Goal: Task Accomplishment & Management: Manage account settings

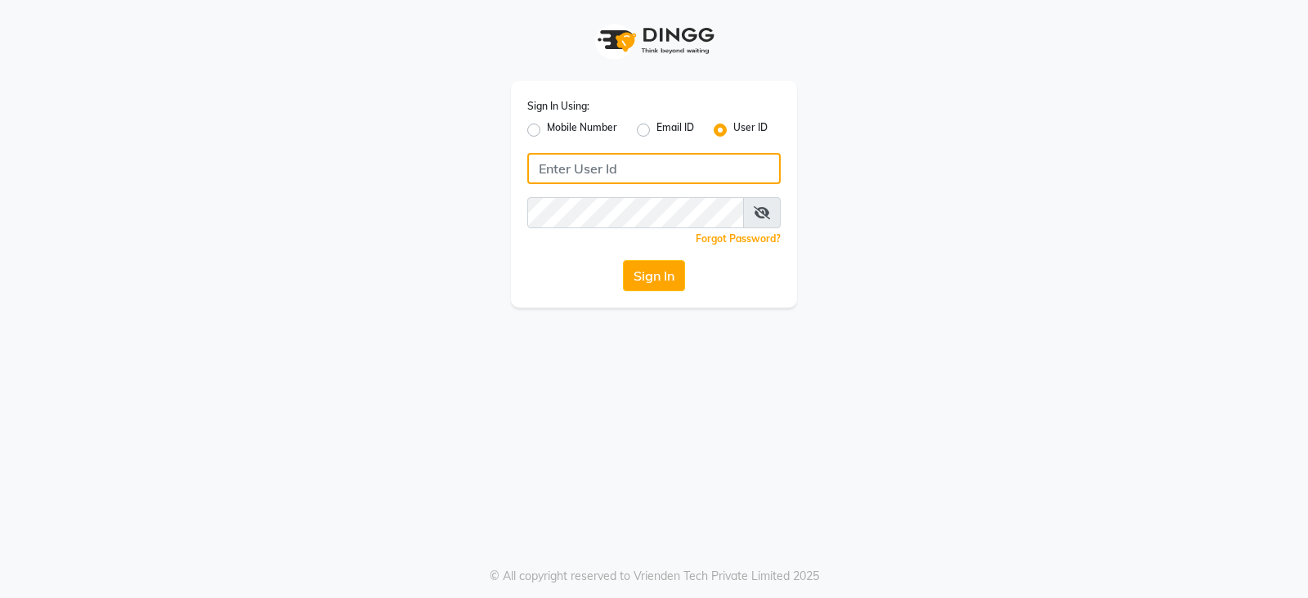
click at [581, 167] on input "Username" at bounding box center [653, 168] width 253 height 31
click at [520, 123] on div "Sign In Using: Mobile Number Email ID User ID Remember me Forgot Password? Sign…" at bounding box center [654, 194] width 286 height 226
click at [547, 123] on label "Mobile Number" at bounding box center [582, 130] width 70 height 20
click at [547, 123] on input "Mobile Number" at bounding box center [552, 125] width 11 height 11
radio input "true"
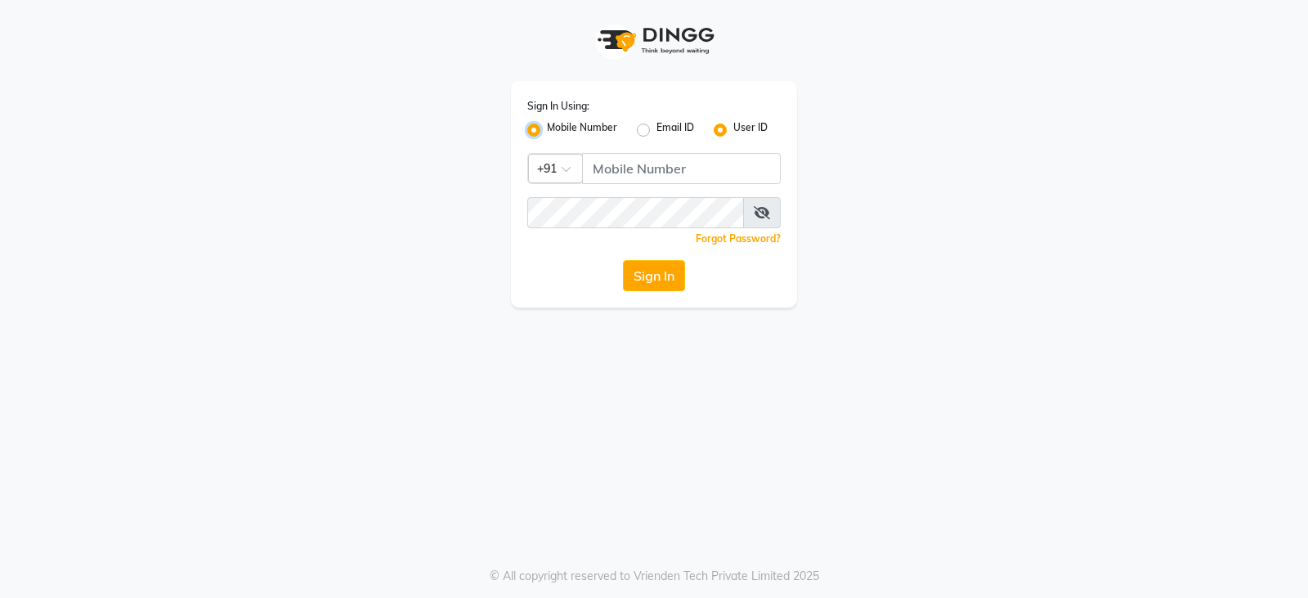
radio input "false"
click at [620, 170] on input "Username" at bounding box center [681, 168] width 199 height 31
type input "7356391159"
click at [540, 223] on div "Sign In Using: Mobile Number Email ID User ID Country Code × +91 7356391159 Rem…" at bounding box center [654, 194] width 286 height 226
click at [651, 277] on button "Sign In" at bounding box center [654, 275] width 62 height 31
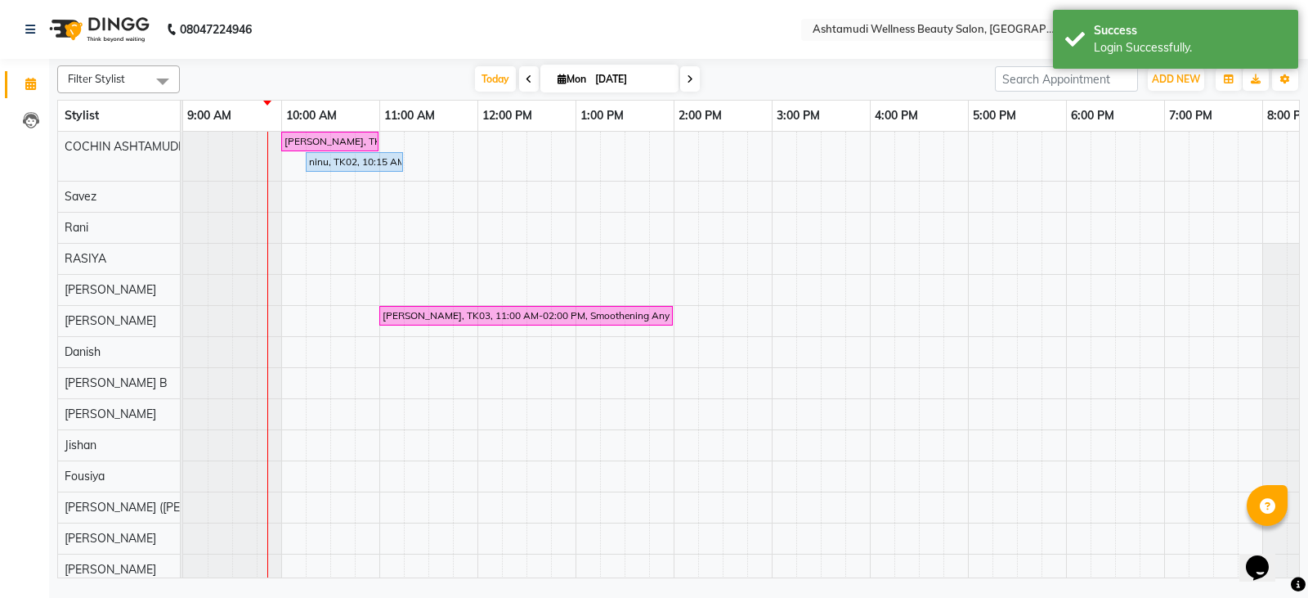
click at [893, 43] on nav "08047224946 Select Location × Ashtamudi Wellness Beauty Salon, Cochin Default P…" at bounding box center [654, 29] width 1308 height 59
click at [902, 23] on input "text" at bounding box center [927, 31] width 237 height 16
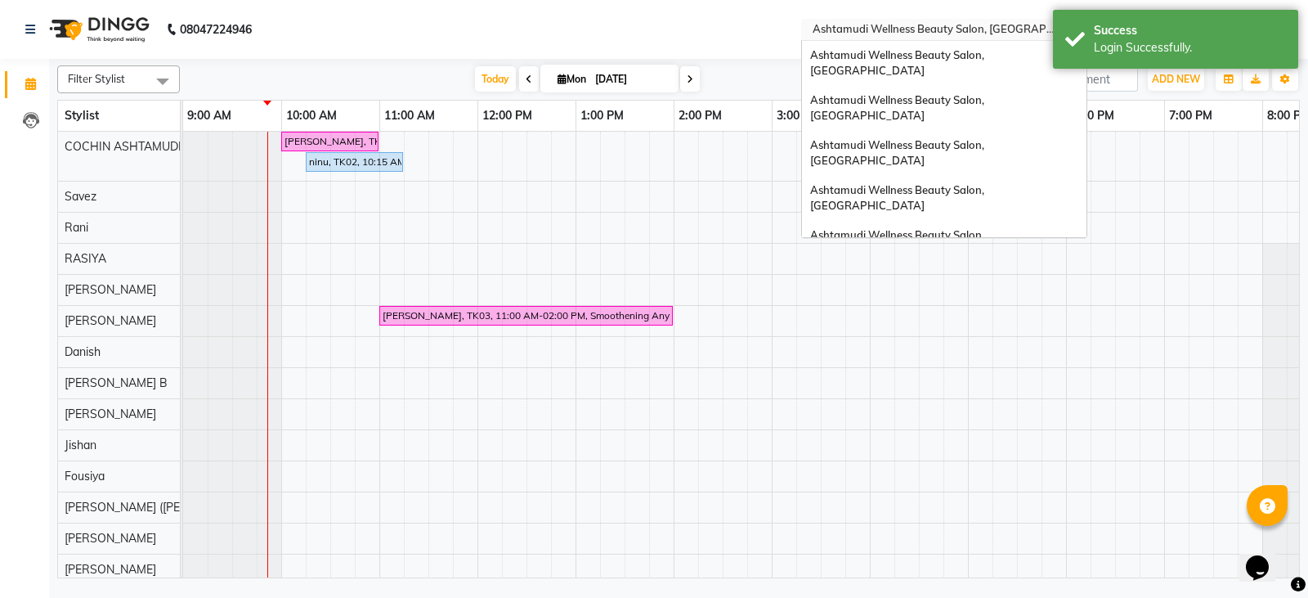
scroll to position [226, 0]
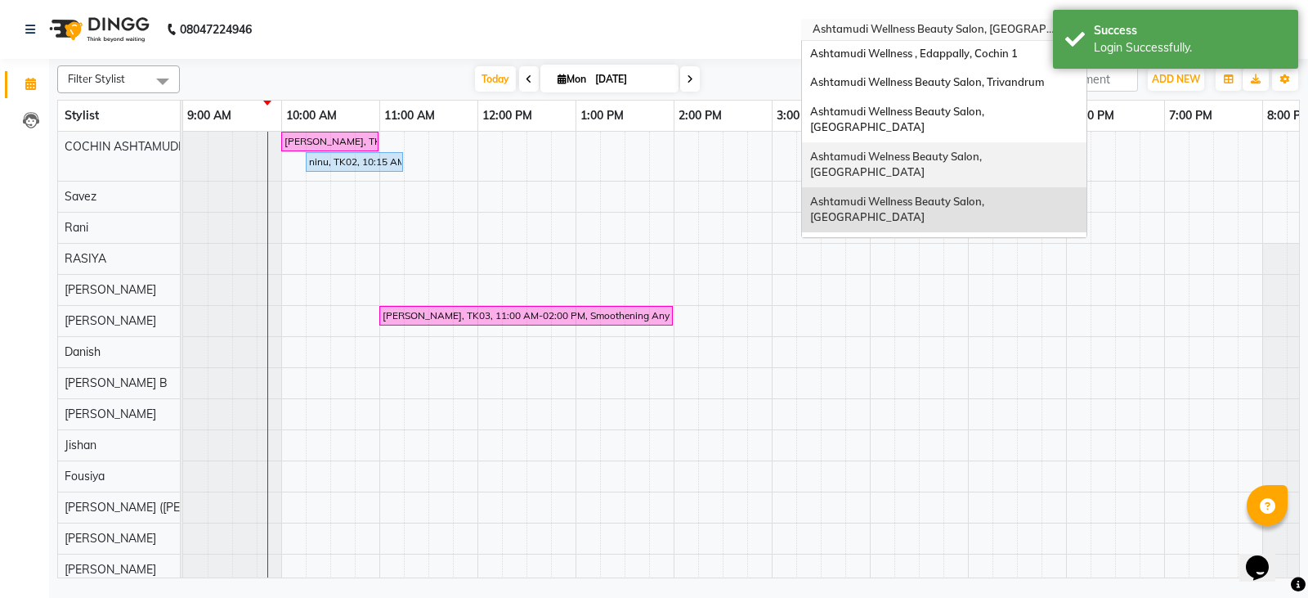
click at [942, 150] on span "Ashtamudi Welness Beauty Salon, [GEOGRAPHIC_DATA]" at bounding box center [897, 164] width 174 height 29
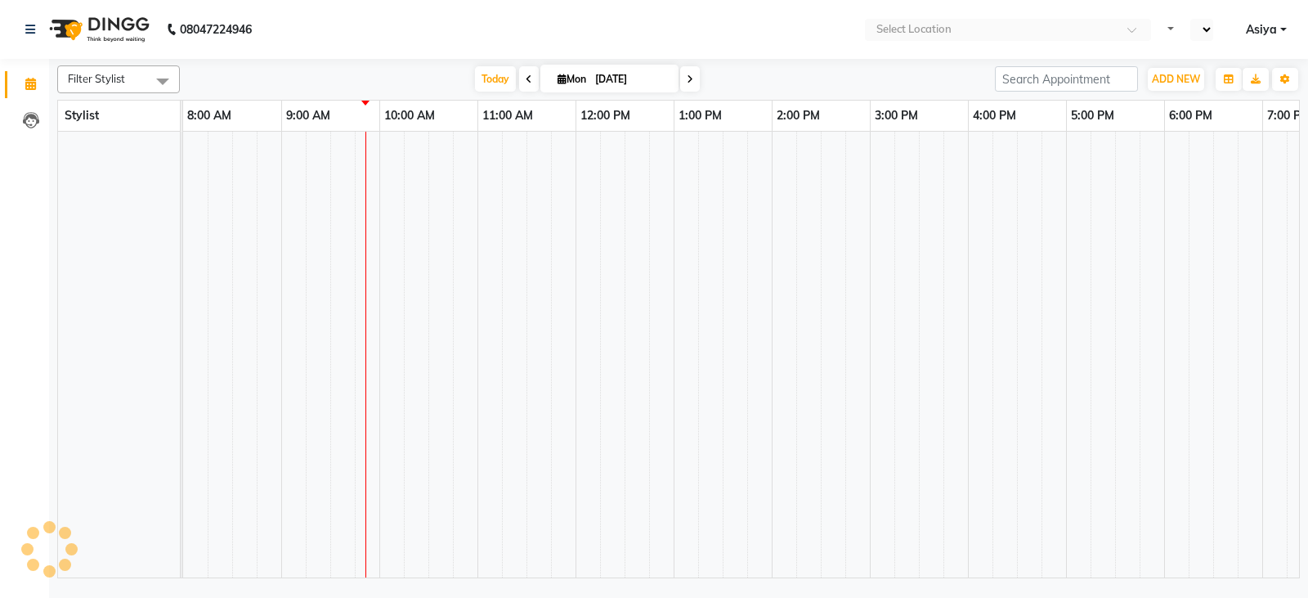
select select "en"
